Goal: Use online tool/utility: Utilize a website feature to perform a specific function

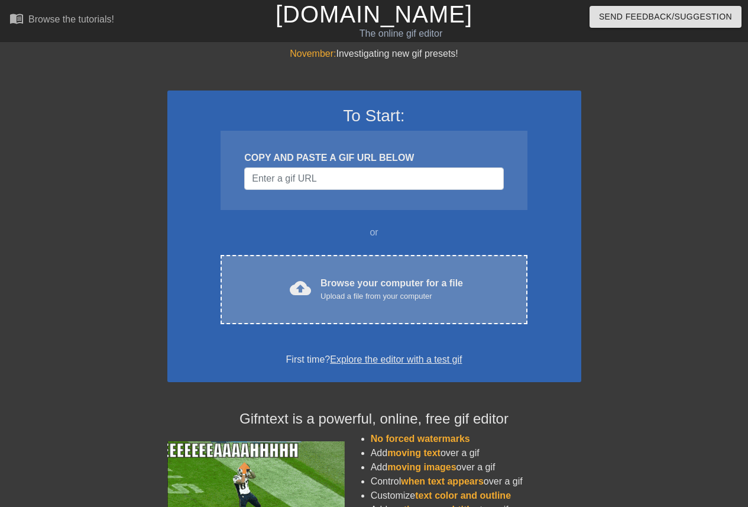
click at [419, 274] on div "cloud_upload Browse your computer for a file Upload a file from your computer C…" at bounding box center [374, 289] width 306 height 69
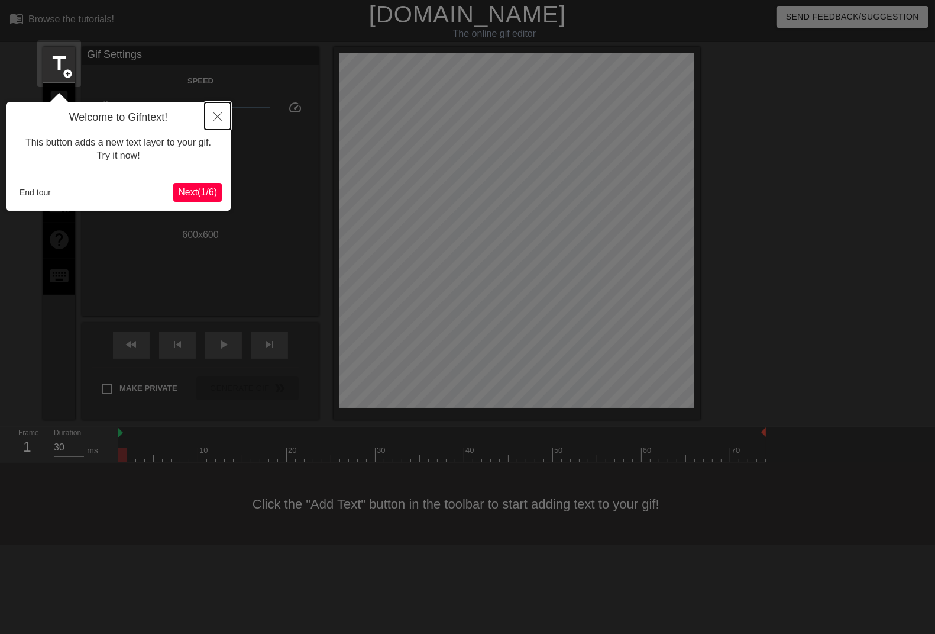
click at [207, 108] on button "Close" at bounding box center [218, 115] width 26 height 27
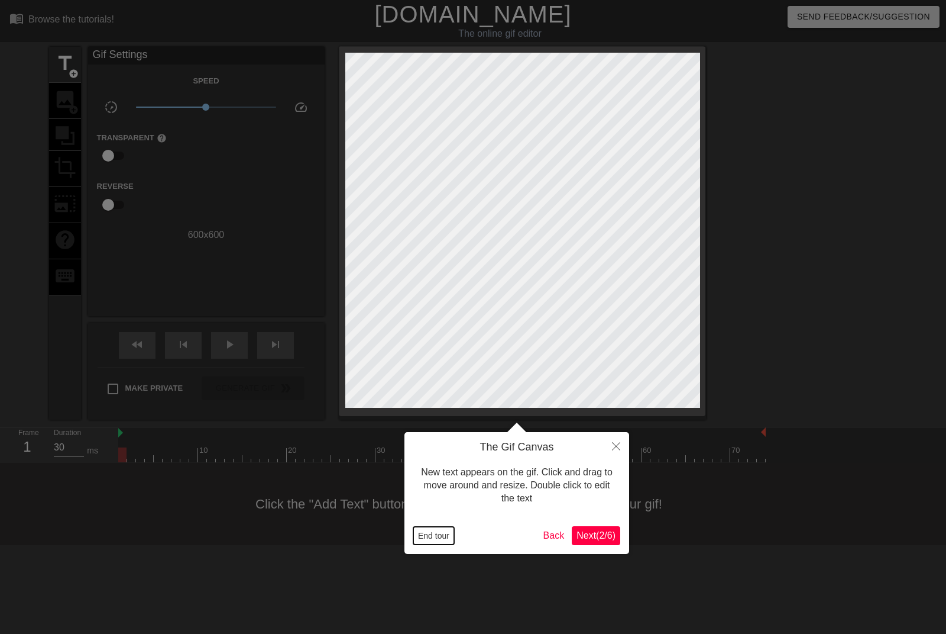
click at [439, 506] on button "End tour" at bounding box center [433, 535] width 41 height 18
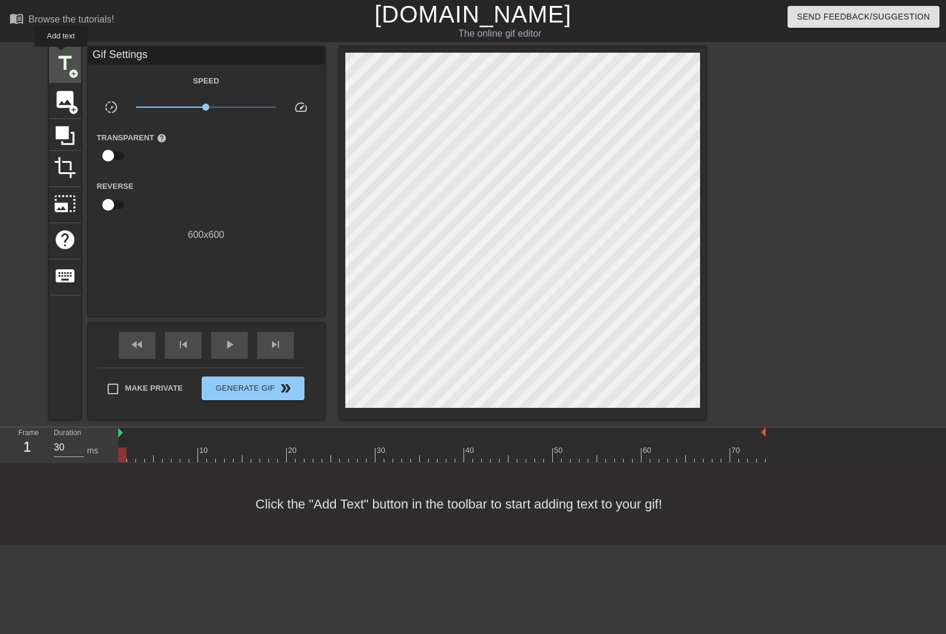
click at [61, 56] on span "title" at bounding box center [65, 63] width 22 height 22
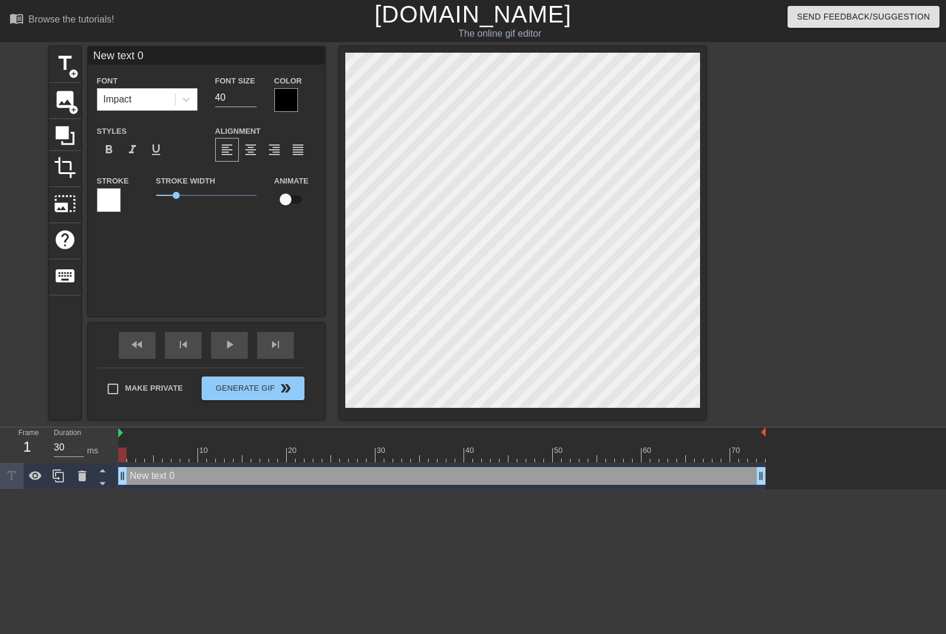
scroll to position [1, 2]
type input "M"
type textarea "M"
type input "Mo"
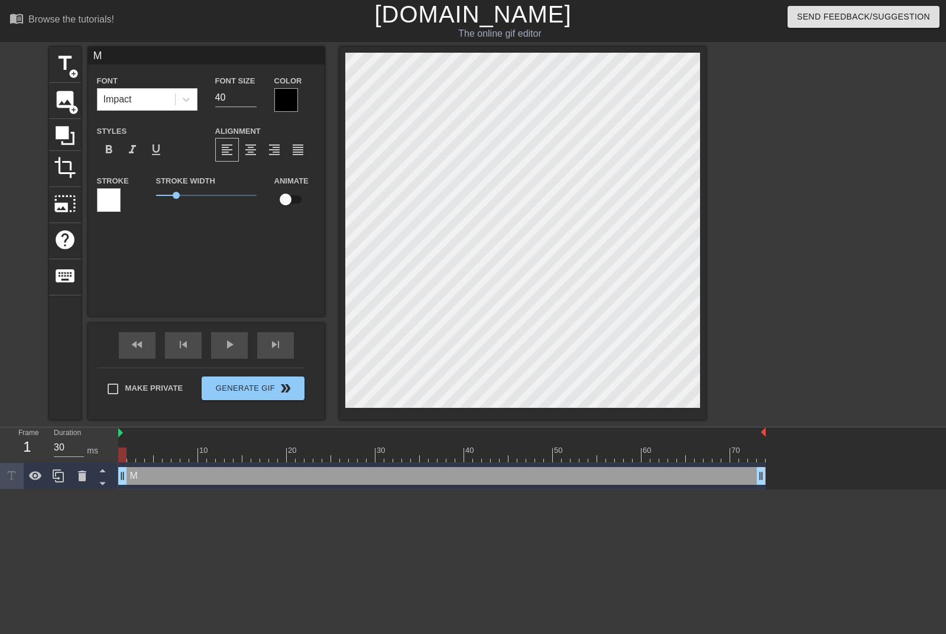
type textarea "Mo"
type input "Mod"
type textarea "Mod"
type input "Mods"
type textarea "Mods"
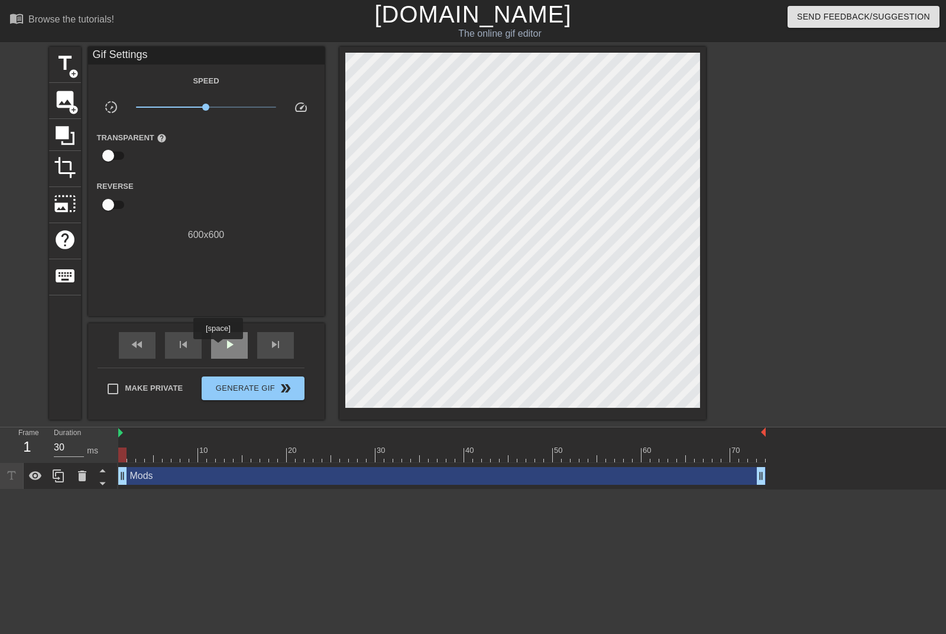
click at [218, 347] on div "play_arrow" at bounding box center [229, 345] width 37 height 27
click at [218, 347] on div "pause" at bounding box center [229, 345] width 37 height 27
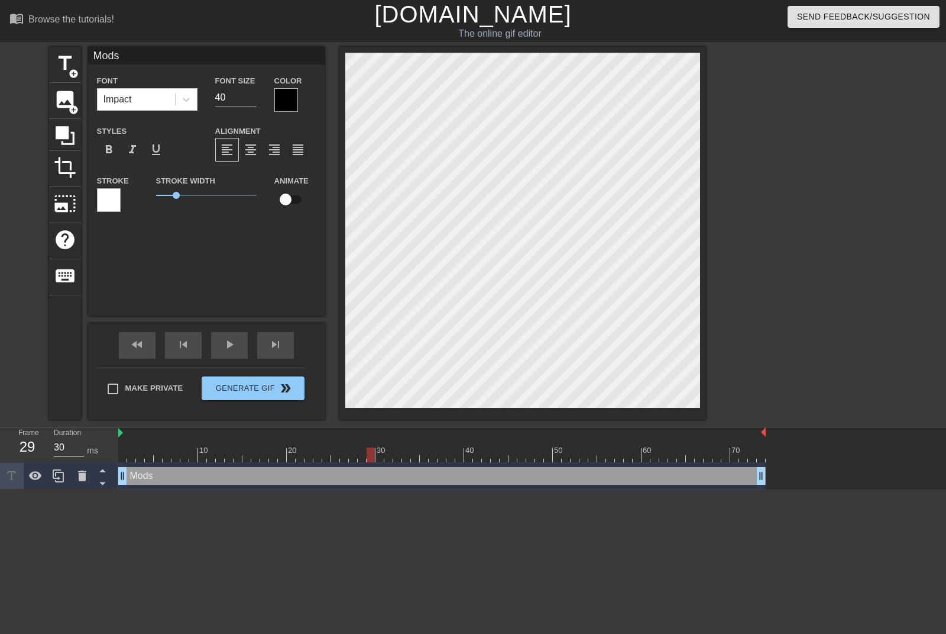
scroll to position [1, 2]
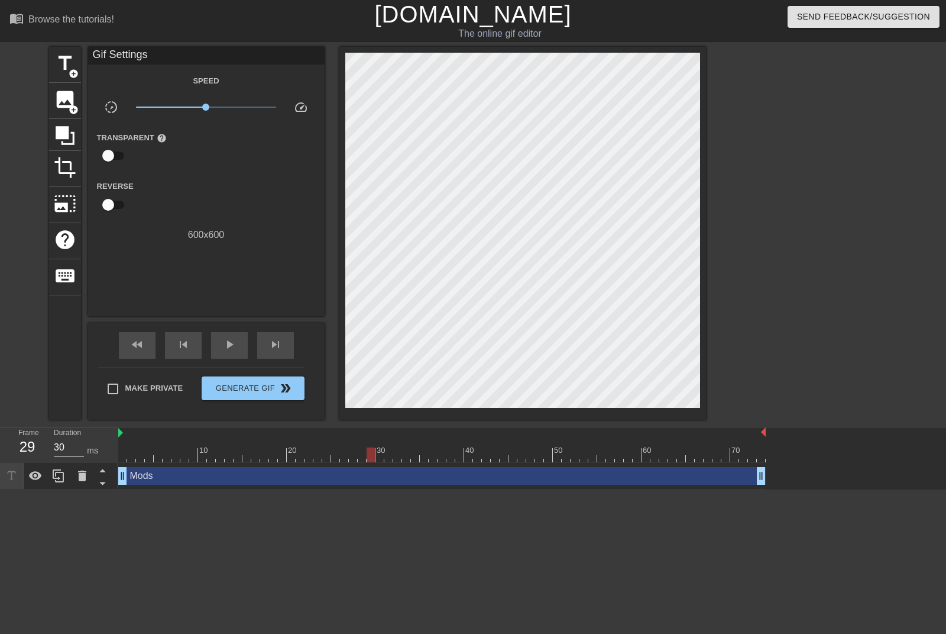
click at [197, 487] on div "Mods drag_handle drag_handle" at bounding box center [442, 476] width 648 height 27
type input "40"
drag, startPoint x: 123, startPoint y: 482, endPoint x: 263, endPoint y: 482, distance: 139.6
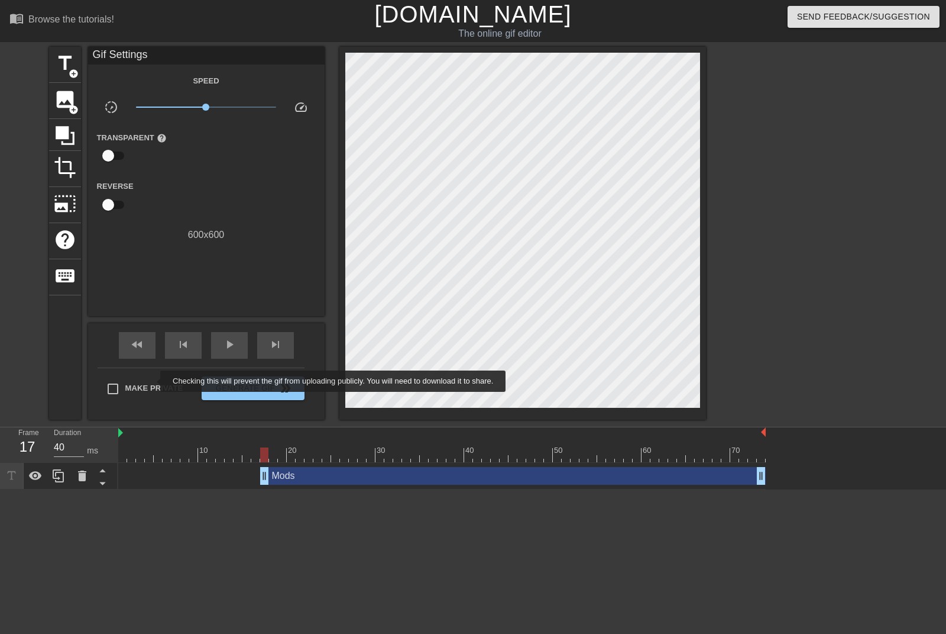
click at [151, 390] on span "Make Private" at bounding box center [154, 388] width 58 height 12
click at [125, 390] on input "Make Private" at bounding box center [113, 388] width 25 height 25
checkbox input "true"
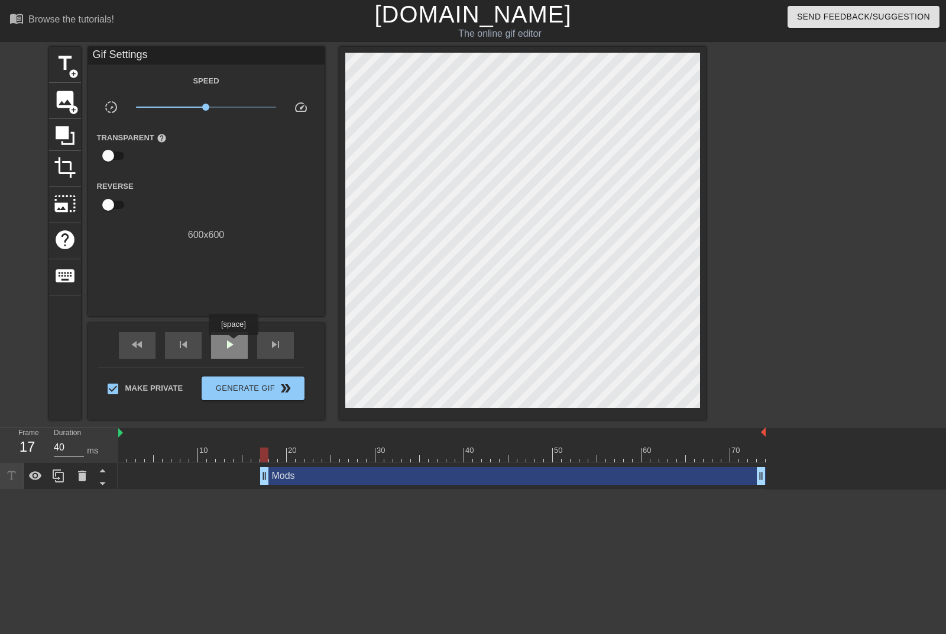
click at [232, 343] on span "play_arrow" at bounding box center [229, 344] width 14 height 14
type input "30"
click at [229, 396] on button "Generate Gif double_arrow" at bounding box center [253, 388] width 102 height 24
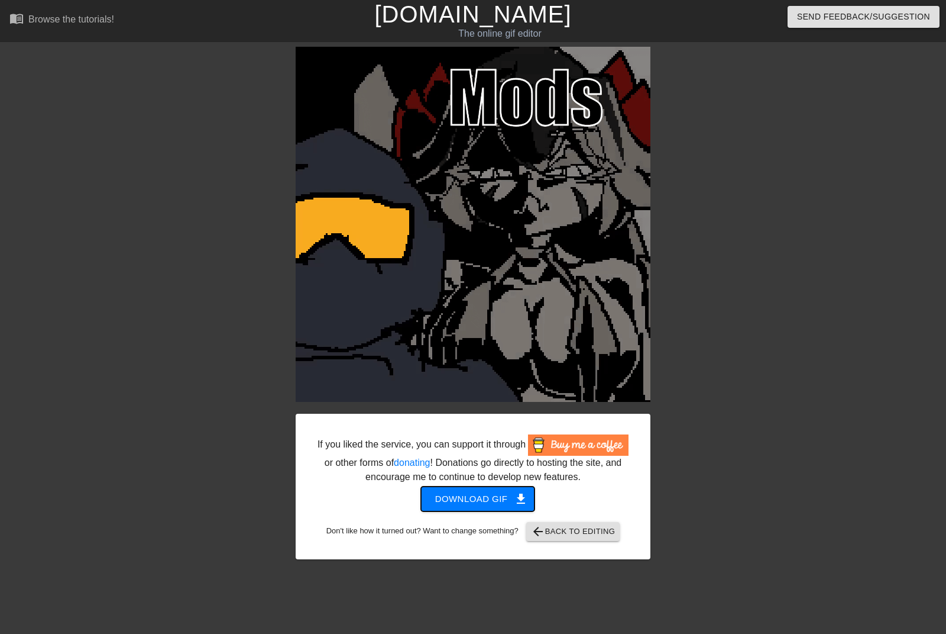
click at [465, 506] on button "Download gif get_app" at bounding box center [478, 498] width 114 height 25
